Goal: Transaction & Acquisition: Obtain resource

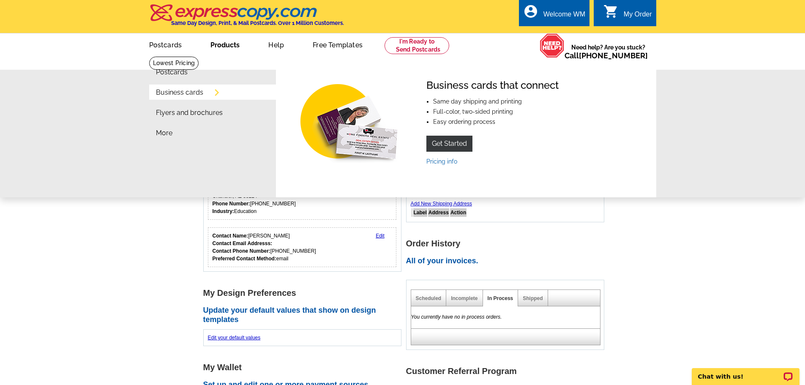
click at [224, 46] on link "Products" at bounding box center [225, 44] width 56 height 20
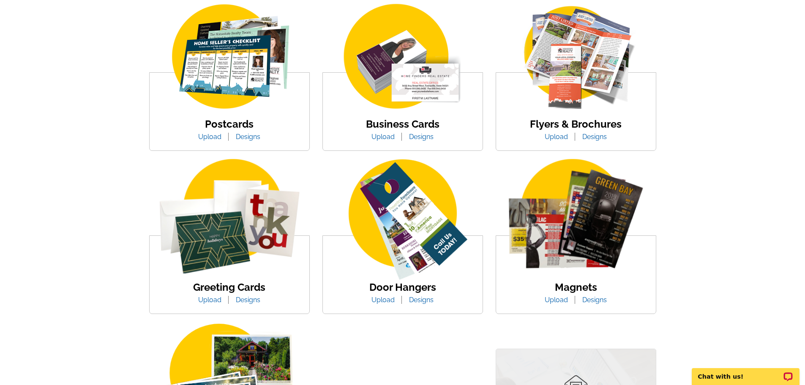
scroll to position [84, 0]
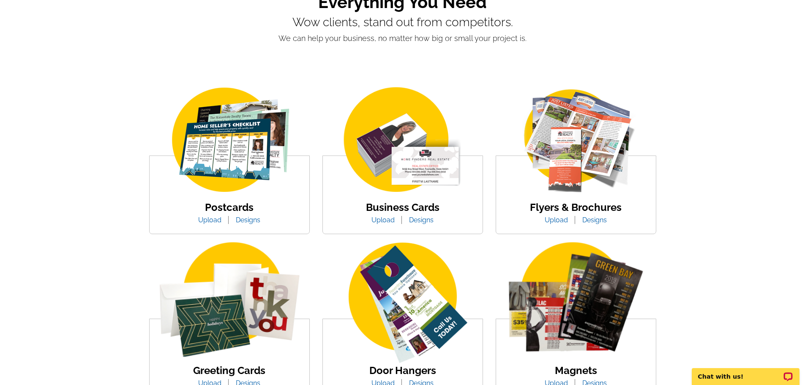
click at [247, 159] on img at bounding box center [230, 140] width 144 height 111
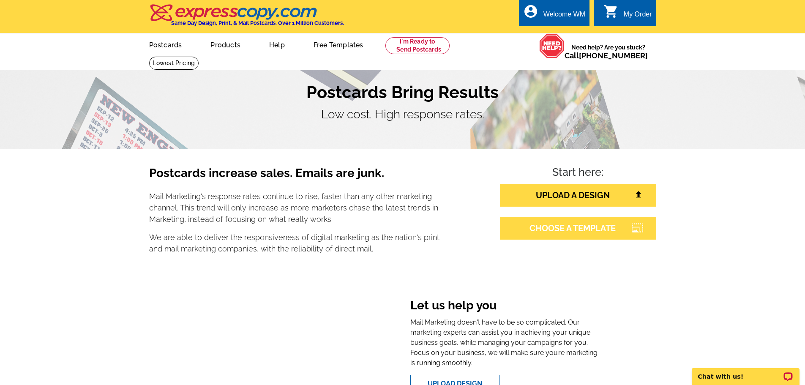
click at [573, 226] on link "CHOOSE A TEMPLATE" at bounding box center [578, 228] width 156 height 23
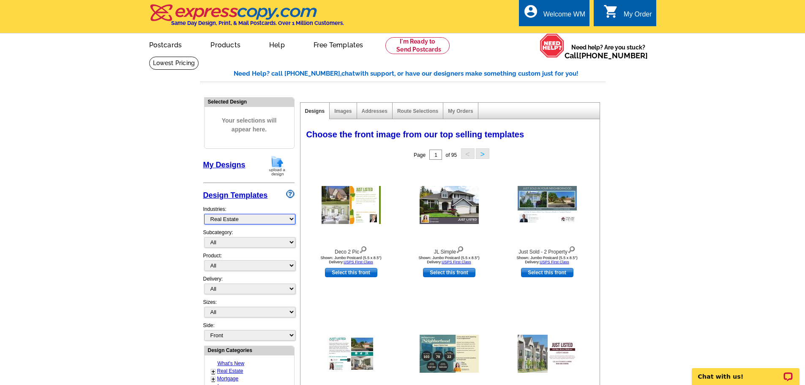
click at [292, 221] on select "What's New Real Estate Mortgage Insurance HVAC Dental Solar EDDM - NEW! Calenda…" at bounding box center [249, 219] width 91 height 11
select select "729"
click at [204, 214] on select "What's New Real Estate Mortgage Insurance HVAC Dental Solar EDDM - NEW! Calenda…" at bounding box center [249, 219] width 91 height 11
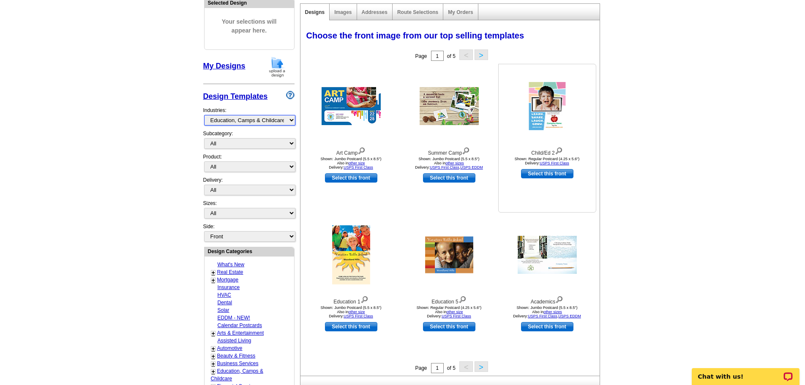
scroll to position [127, 0]
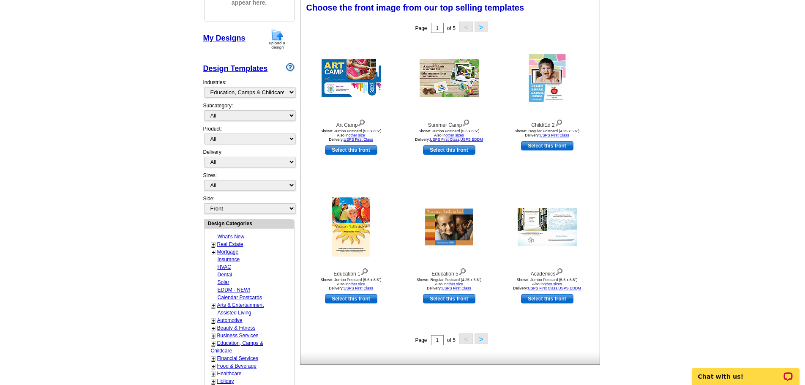
click at [479, 337] on button ">" at bounding box center [481, 338] width 14 height 11
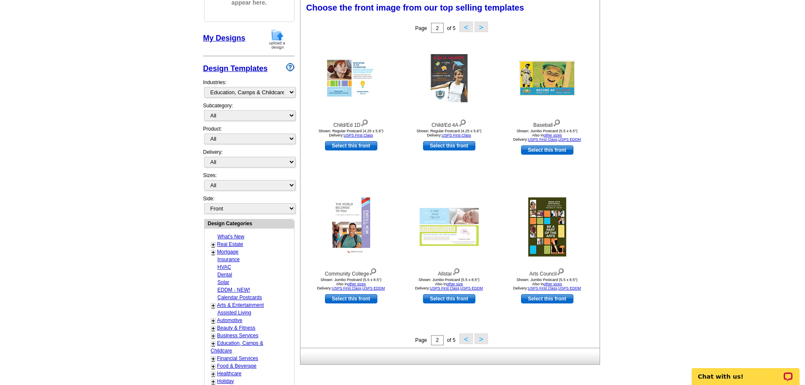
click at [478, 338] on button ">" at bounding box center [481, 338] width 14 height 11
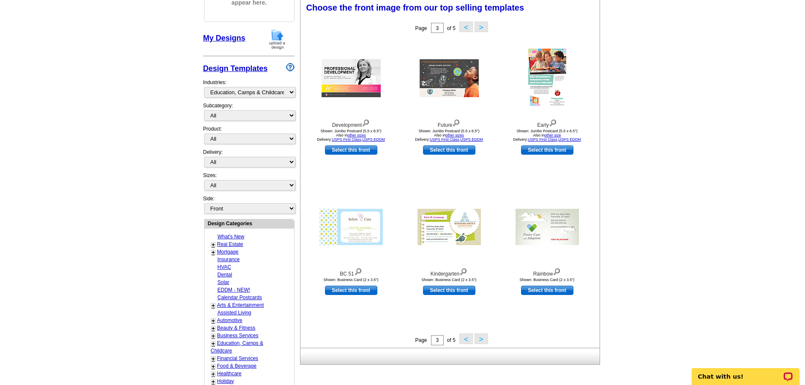
click at [480, 338] on button ">" at bounding box center [481, 338] width 14 height 11
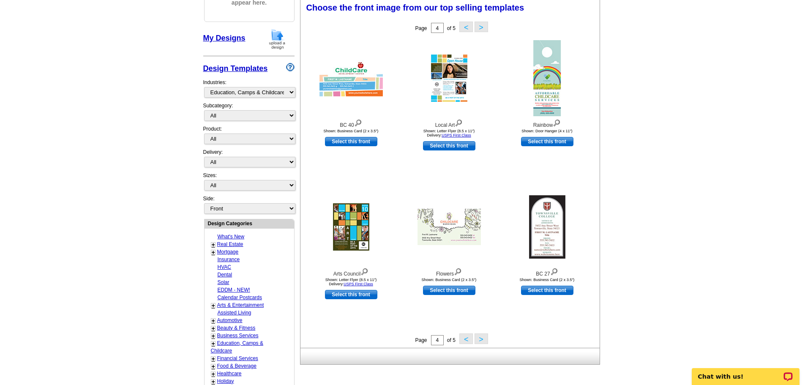
click at [479, 338] on button ">" at bounding box center [481, 338] width 14 height 11
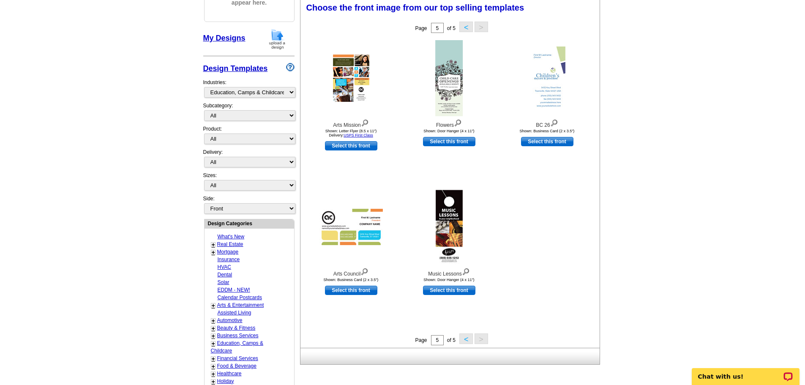
click at [463, 338] on button "<" at bounding box center [466, 338] width 14 height 11
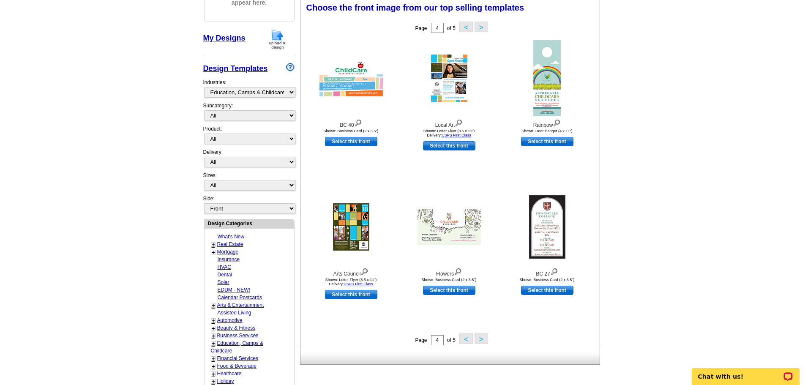
click at [463, 338] on button "<" at bounding box center [466, 338] width 14 height 11
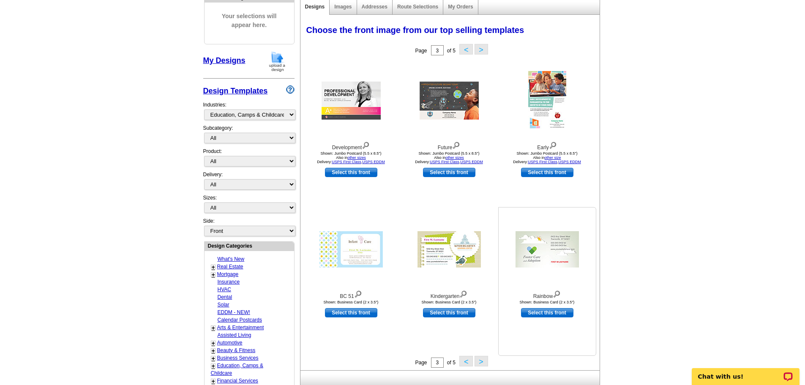
scroll to position [84, 0]
